Goal: Task Accomplishment & Management: Use online tool/utility

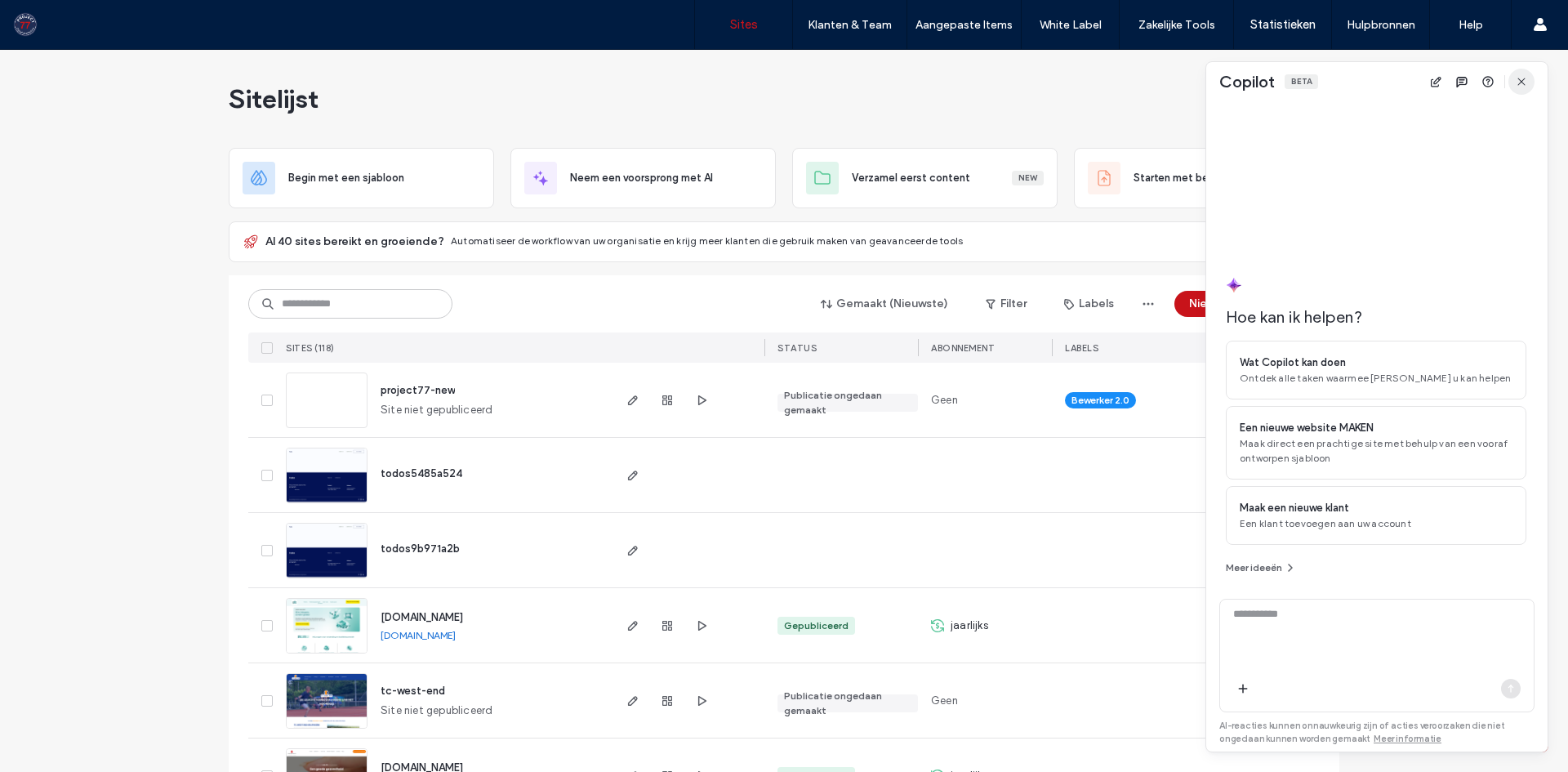
click at [1518, 82] on icon "button" at bounding box center [1522, 82] width 13 height 13
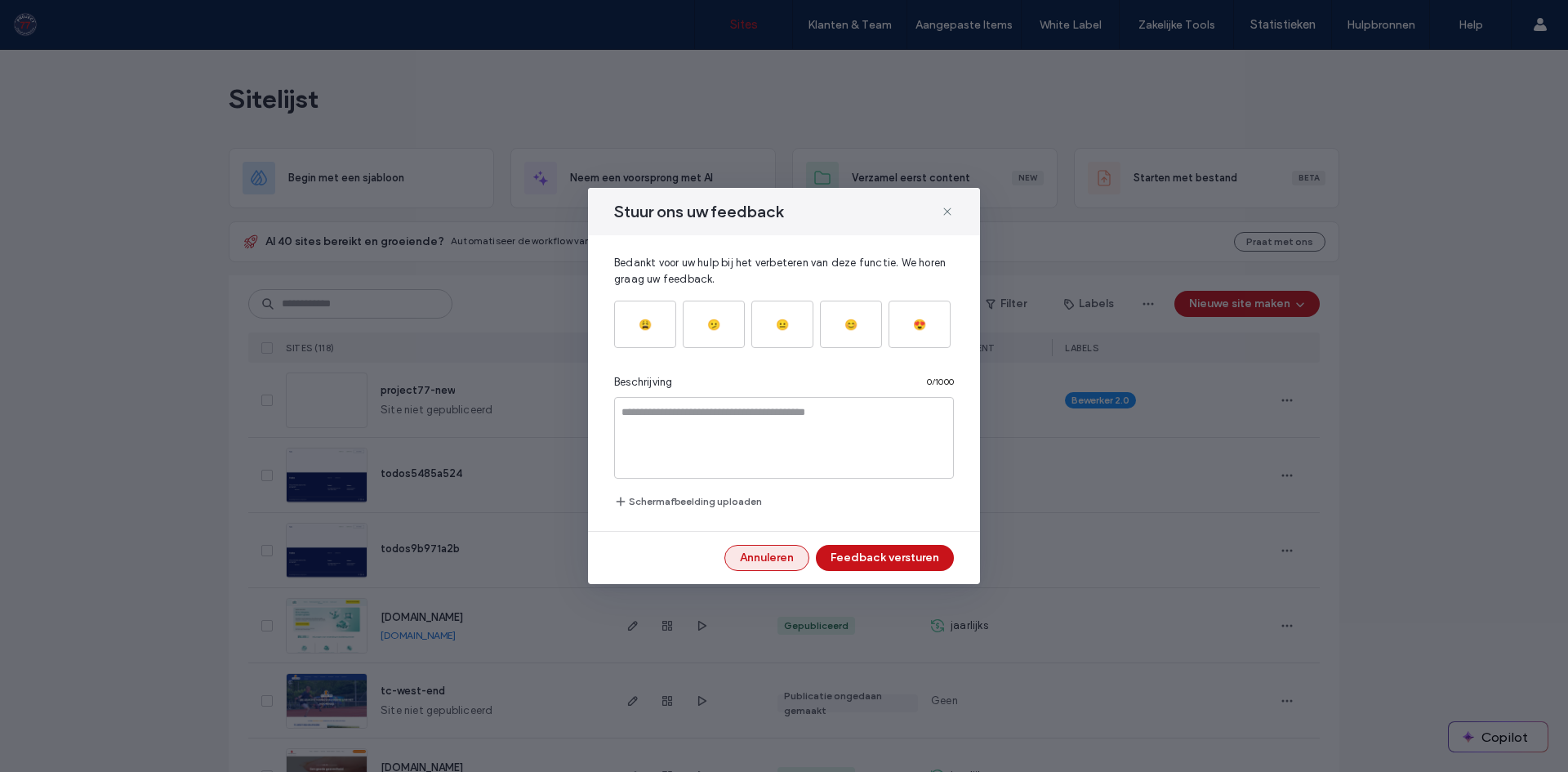
click at [747, 550] on button "Annuleren" at bounding box center [766, 558] width 85 height 26
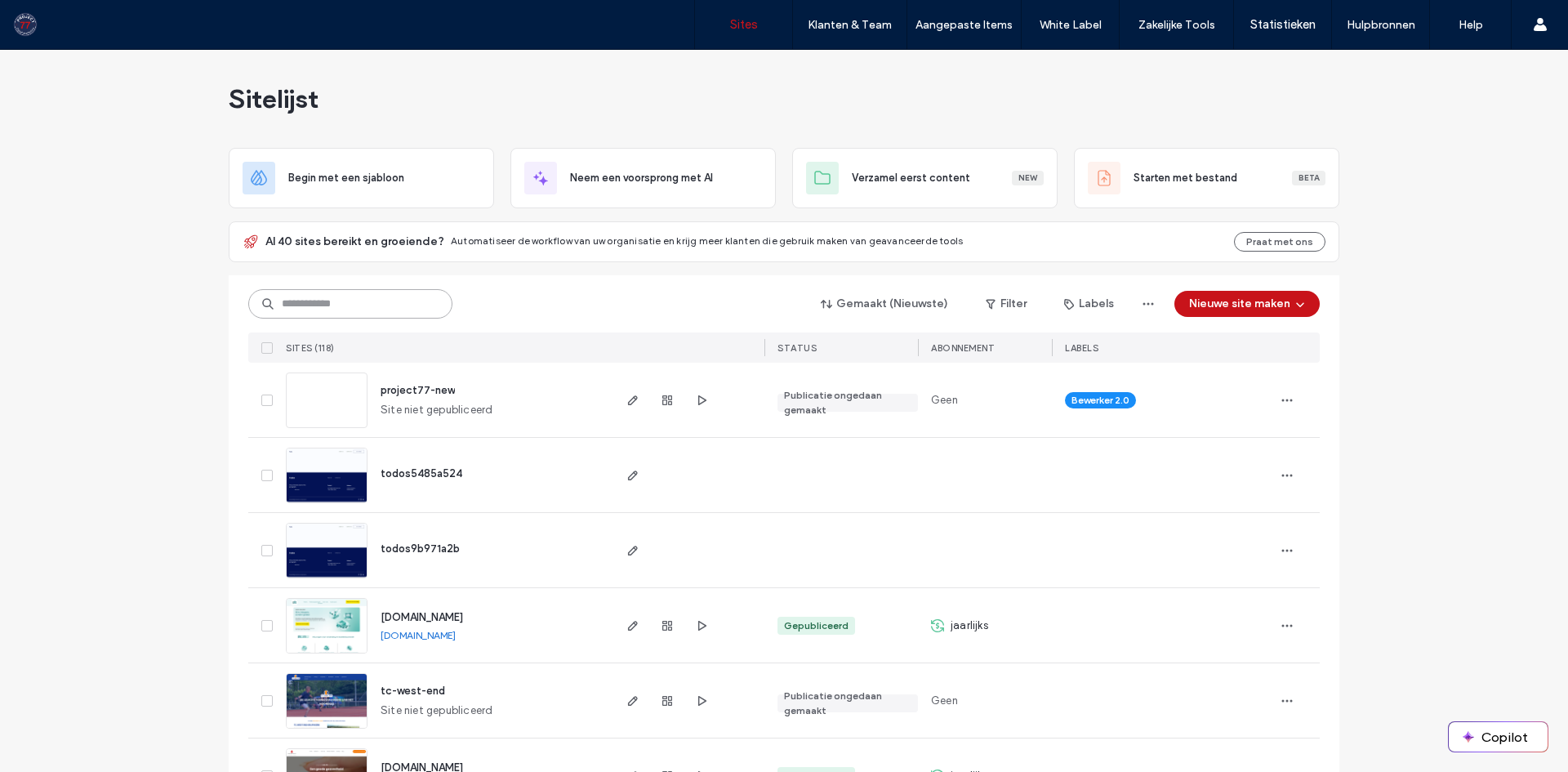
click at [328, 307] on input at bounding box center [350, 304] width 204 height 30
type input "********"
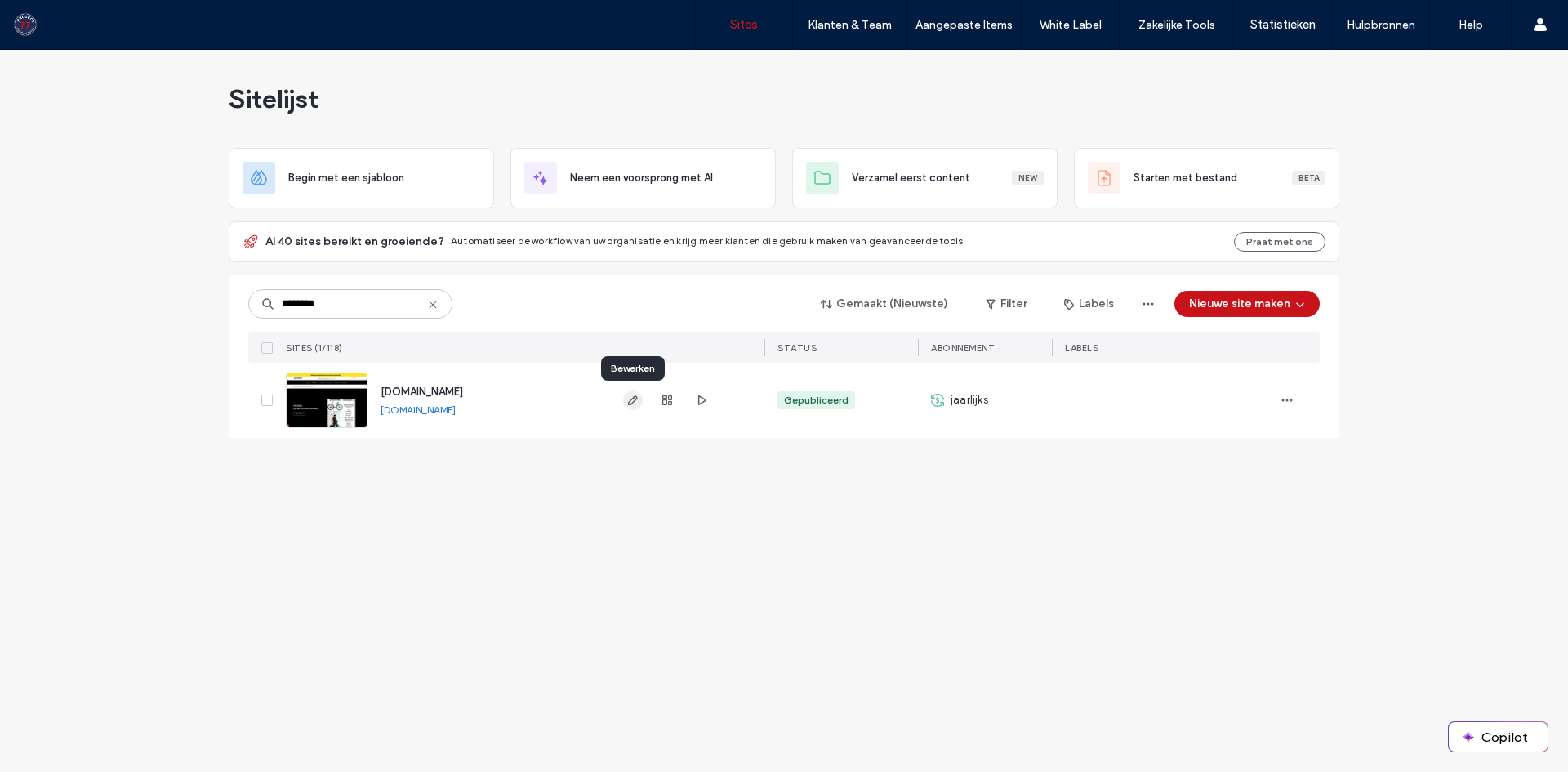
click at [632, 403] on use "button" at bounding box center [633, 400] width 10 height 10
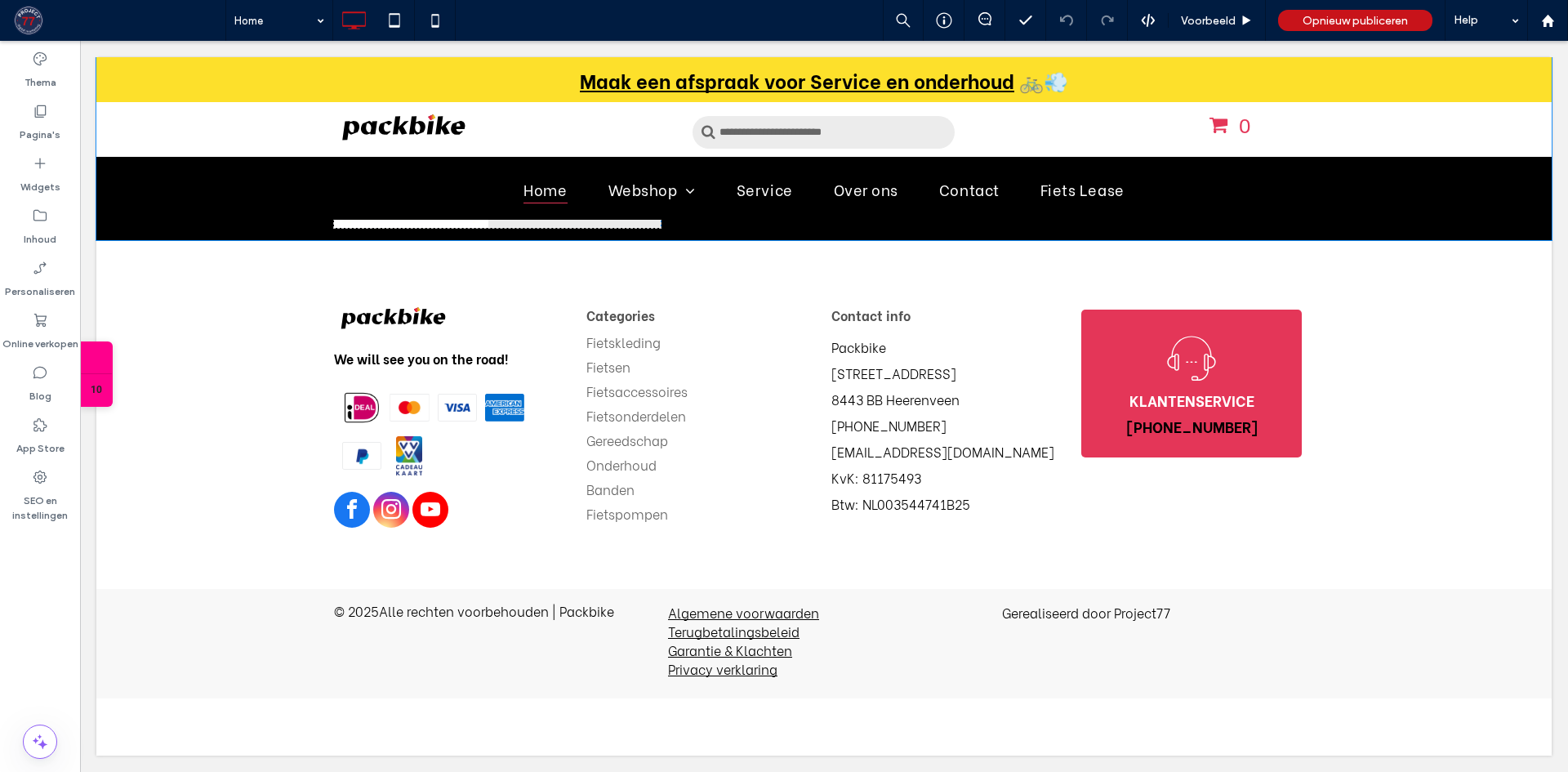
scroll to position [2429, 0]
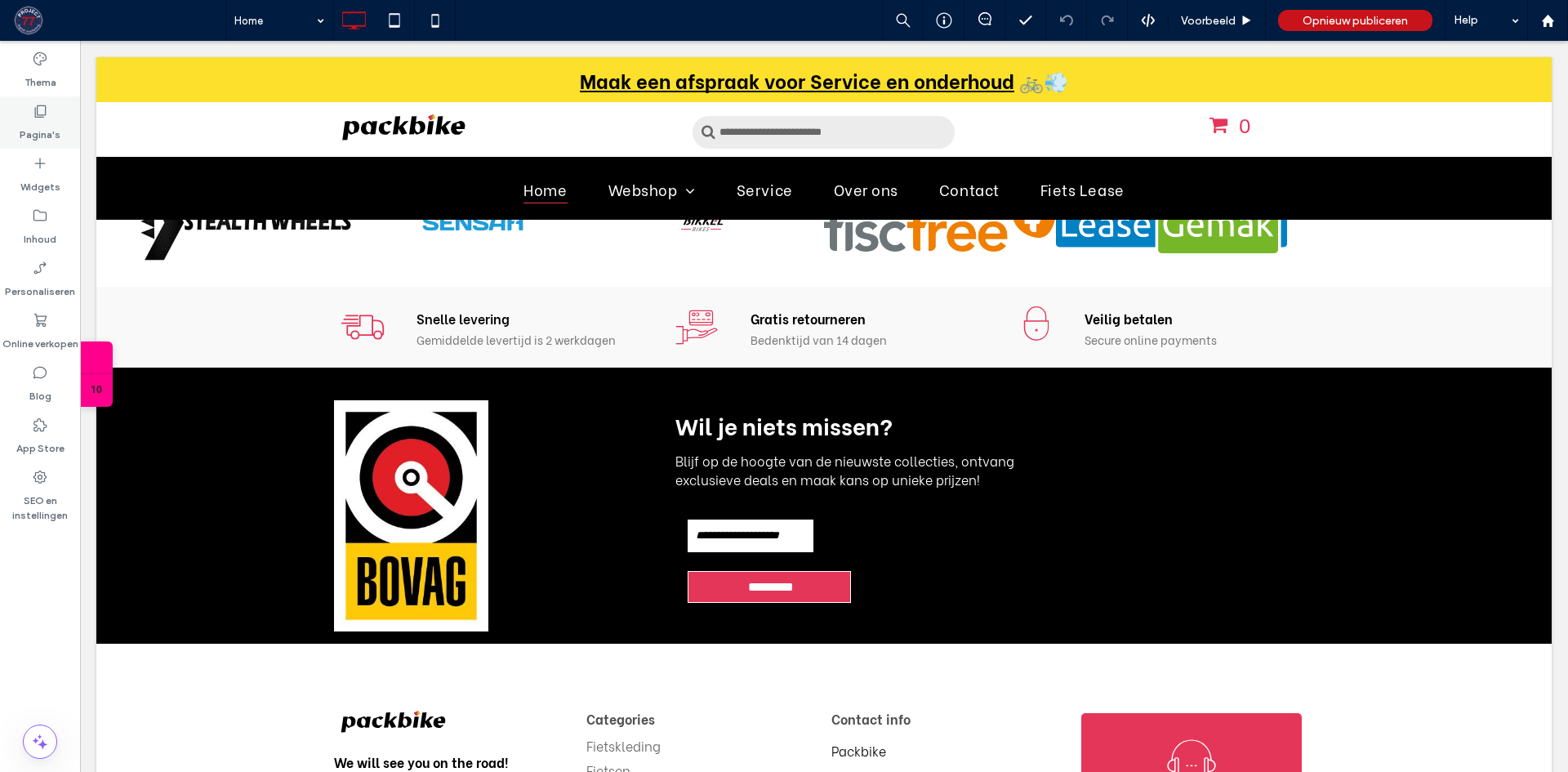
click at [51, 113] on div "Pagina's" at bounding box center [40, 122] width 80 height 52
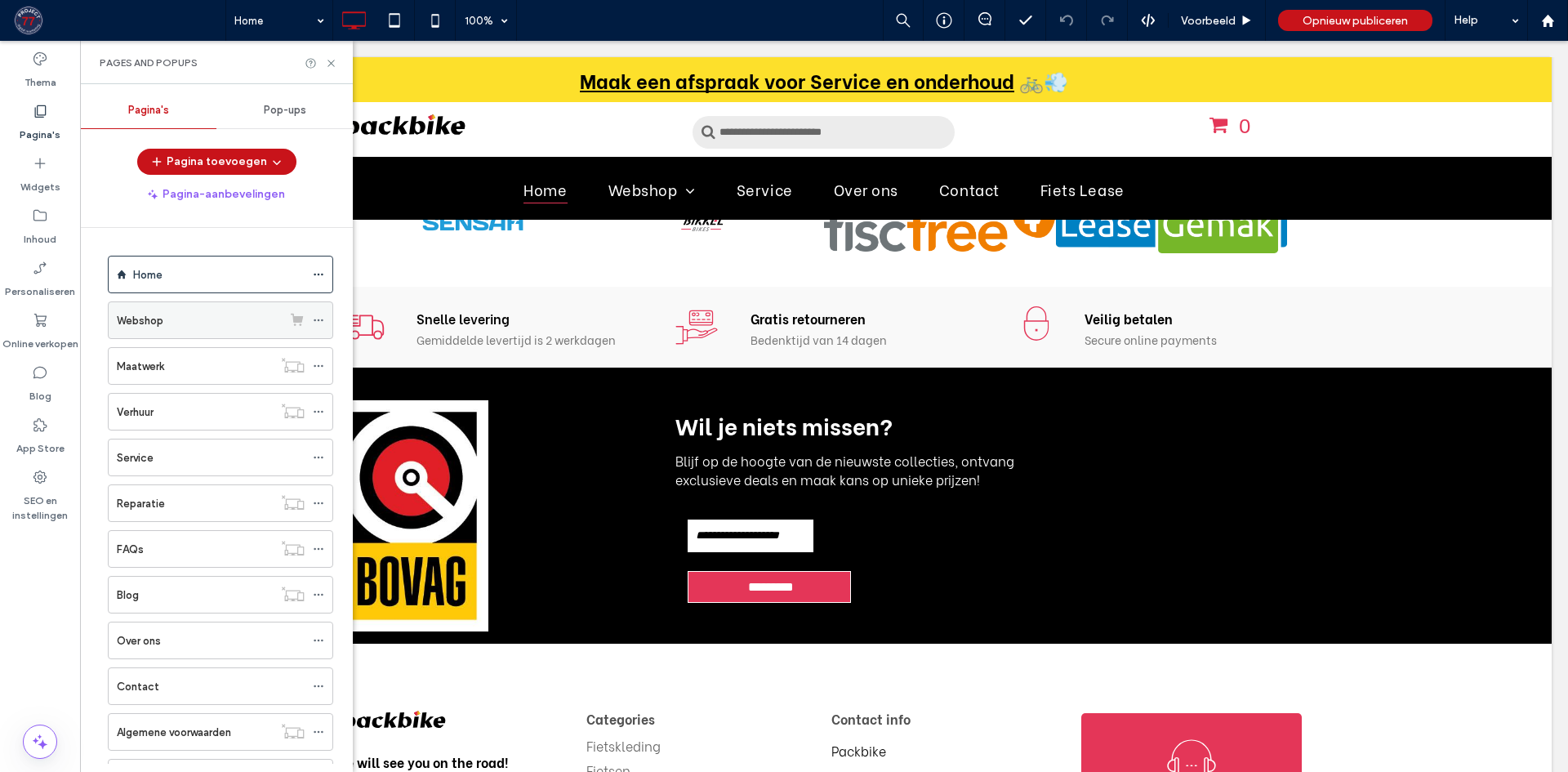
click at [138, 307] on div "Webshop" at bounding box center [199, 320] width 165 height 36
click at [44, 327] on div at bounding box center [784, 386] width 1568 height 772
click at [46, 317] on div at bounding box center [784, 386] width 1568 height 772
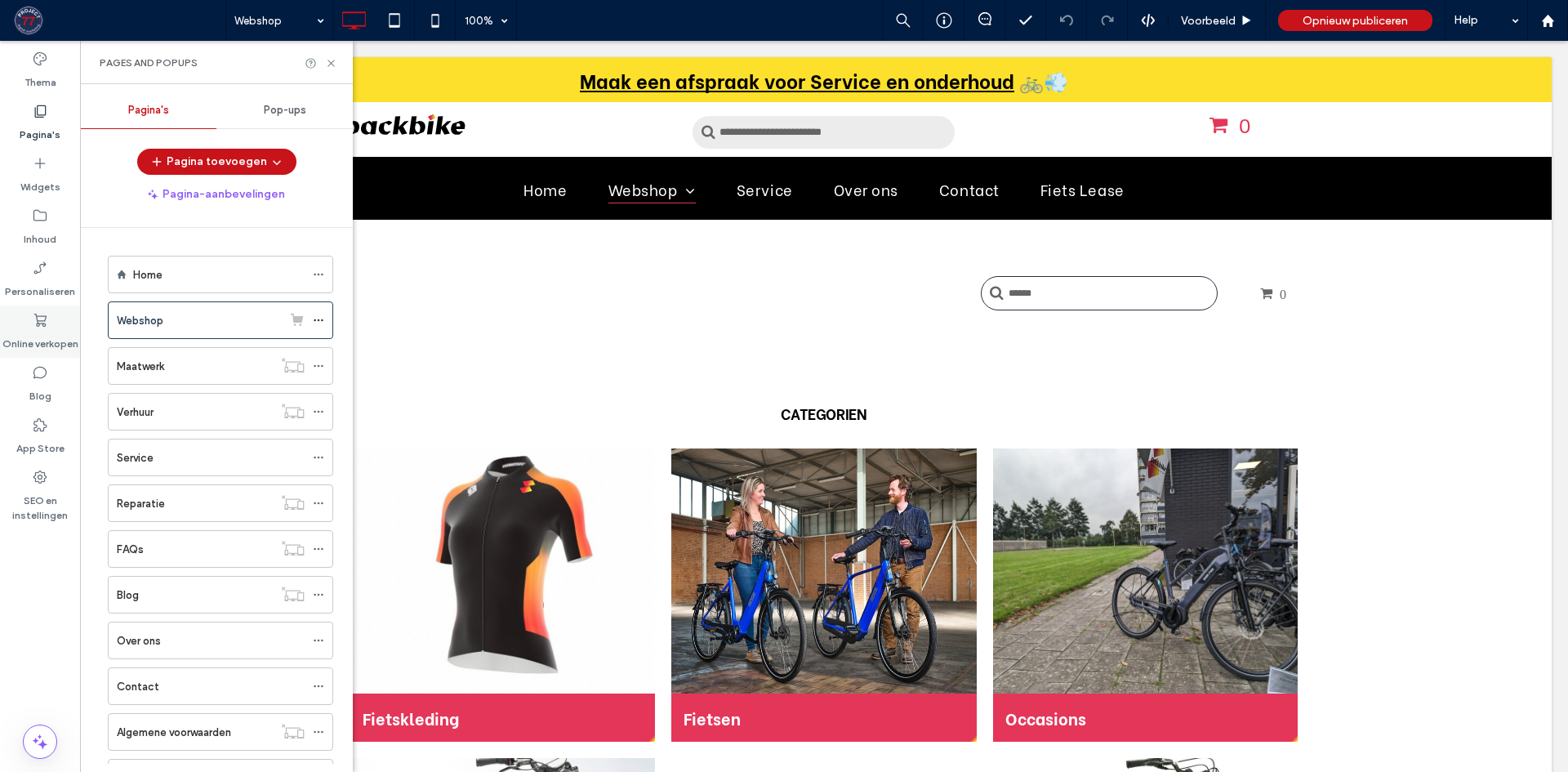
click at [46, 337] on label "Online verkopen" at bounding box center [40, 340] width 76 height 23
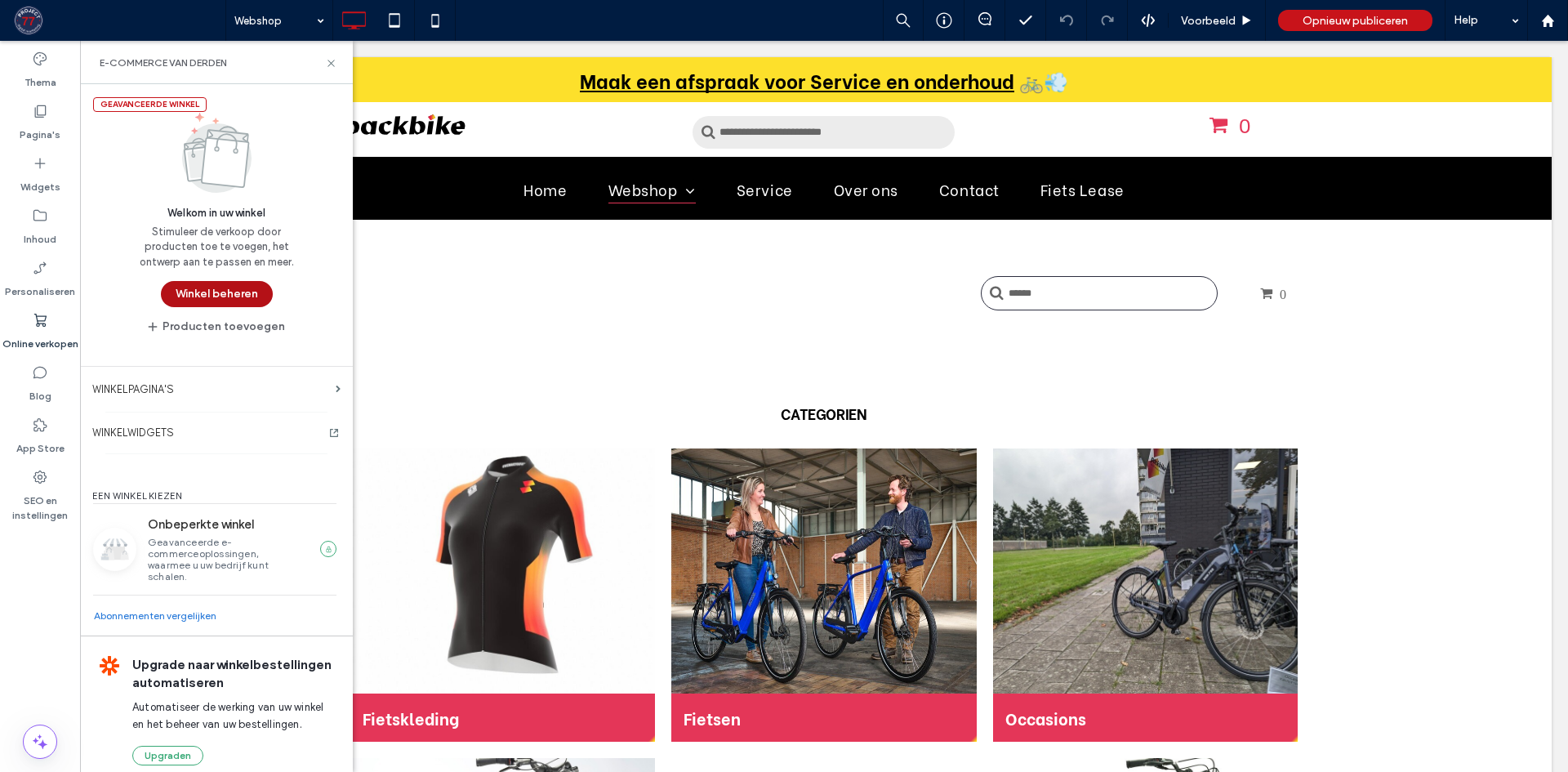
click at [198, 289] on button "Winkel beheren" at bounding box center [217, 294] width 112 height 26
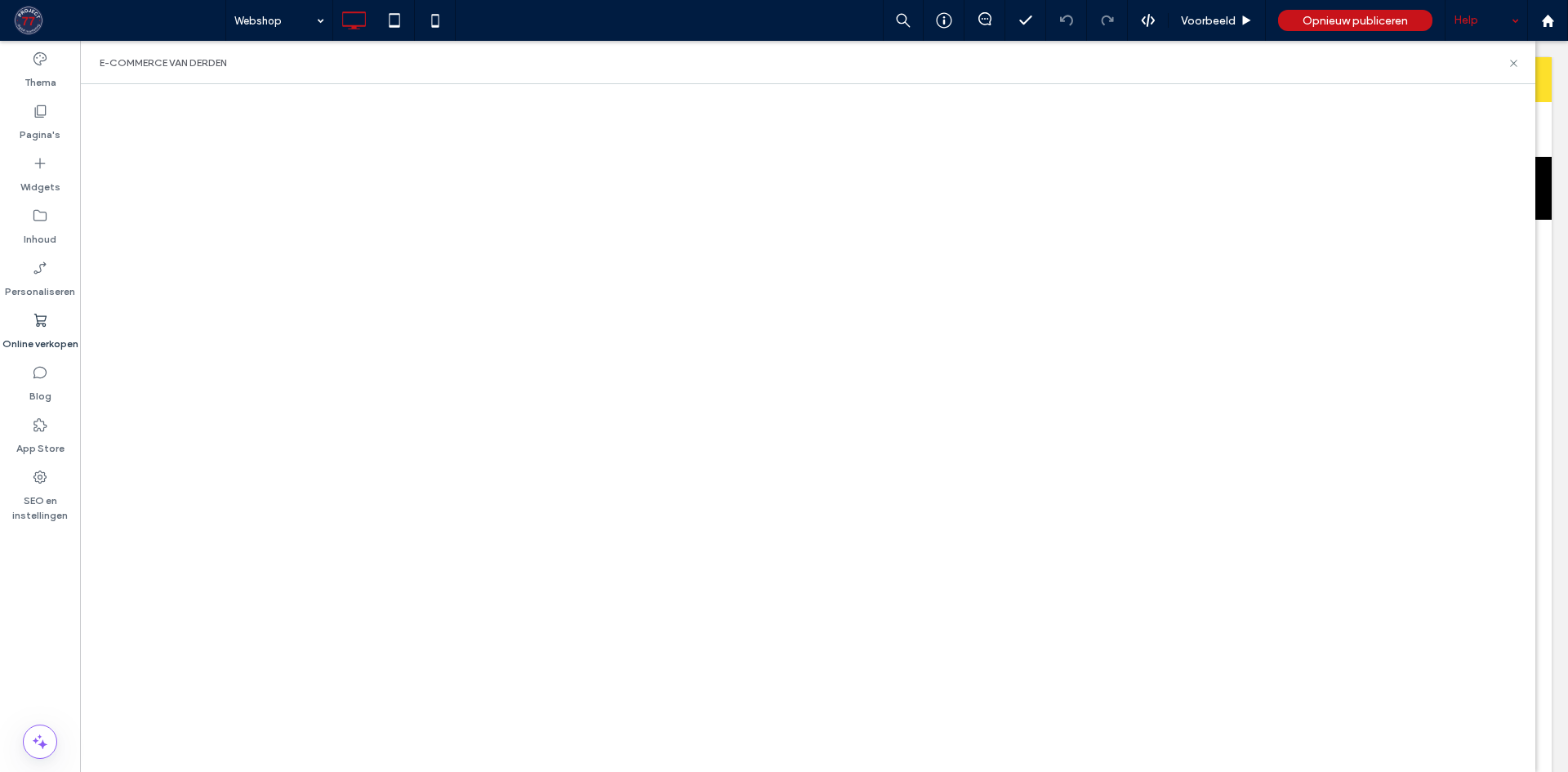
click at [1455, 18] on div "Help" at bounding box center [1486, 21] width 82 height 41
